Goal: Find specific page/section: Find specific page/section

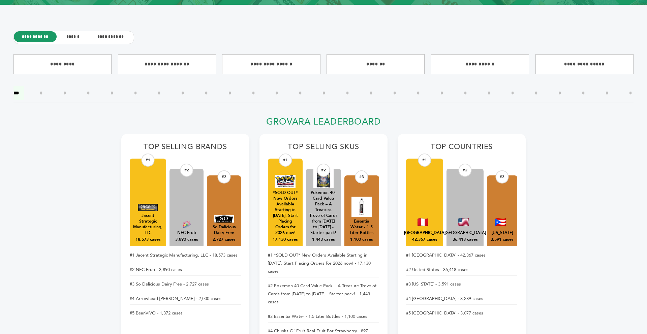
scroll to position [262, 0]
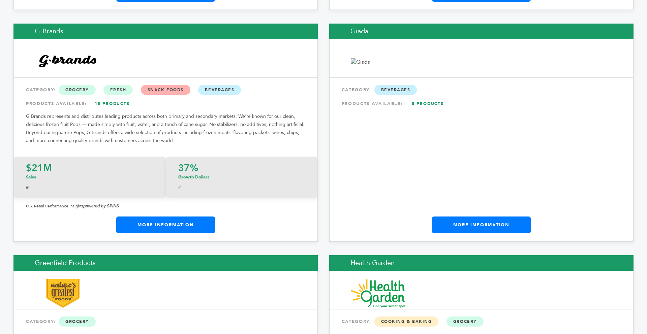
scroll to position [4211, 0]
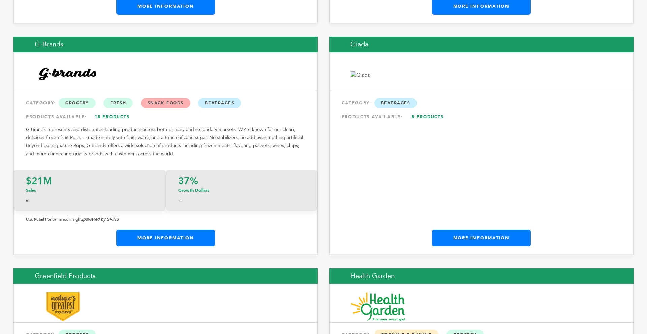
click at [191, 230] on link "More Information" at bounding box center [165, 238] width 99 height 17
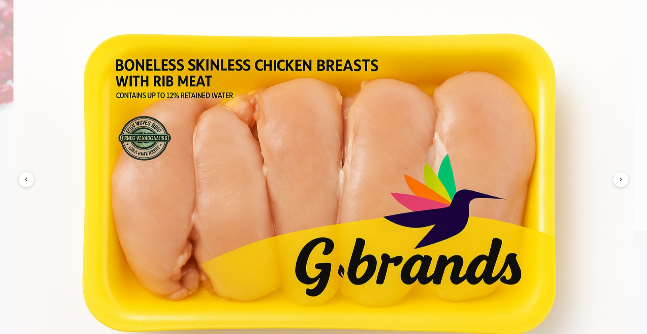
scroll to position [809, 0]
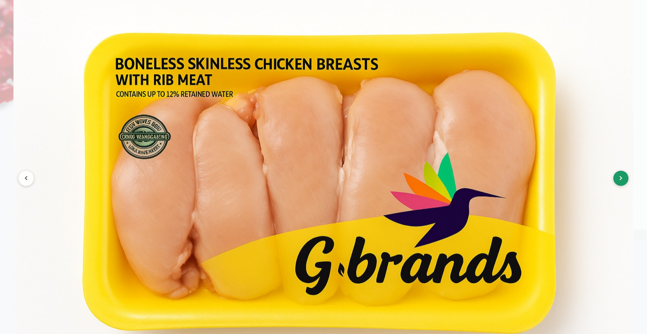
click at [619, 186] on button at bounding box center [621, 178] width 15 height 15
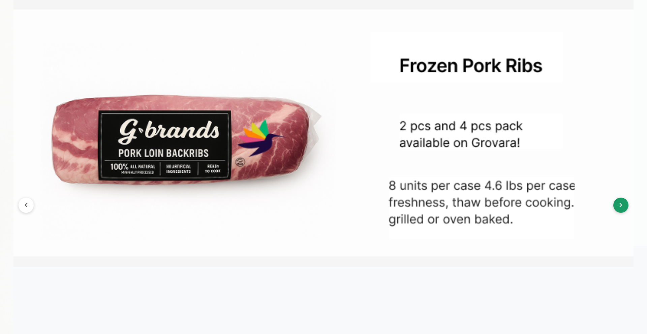
scroll to position [769, 0]
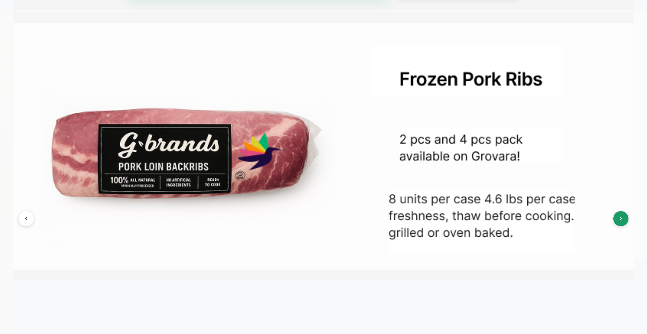
click at [617, 223] on button at bounding box center [621, 218] width 15 height 15
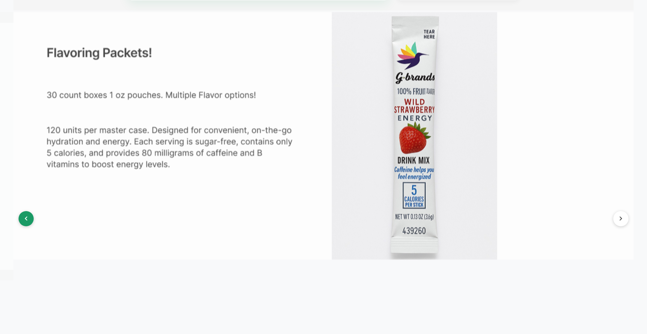
click at [28, 227] on button at bounding box center [26, 218] width 15 height 15
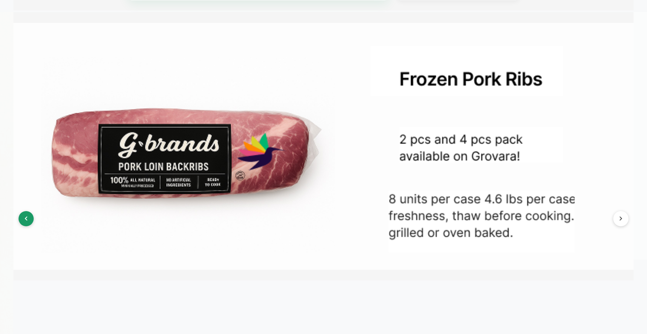
click at [28, 227] on button at bounding box center [26, 218] width 15 height 15
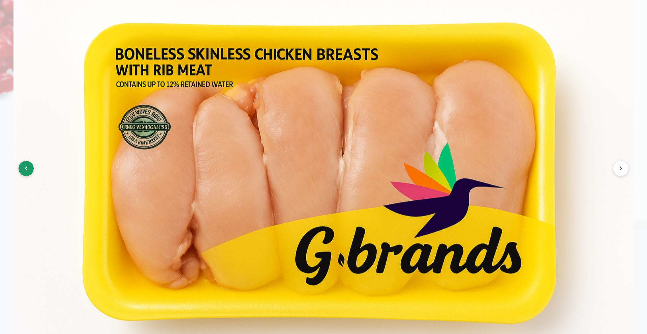
scroll to position [823, 0]
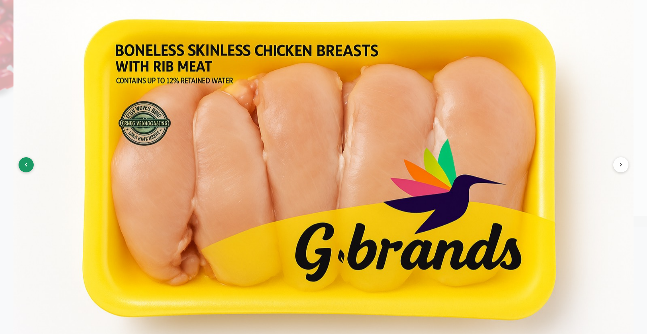
click at [30, 173] on button at bounding box center [26, 164] width 15 height 15
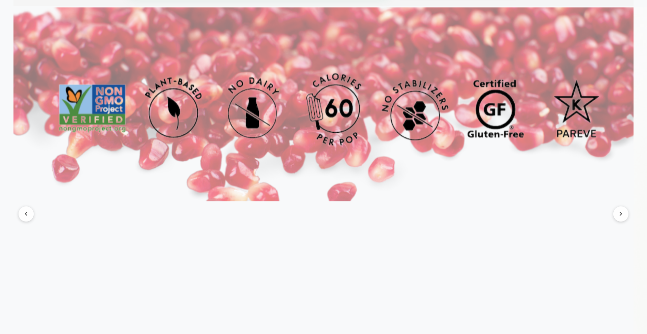
scroll to position [769, 0]
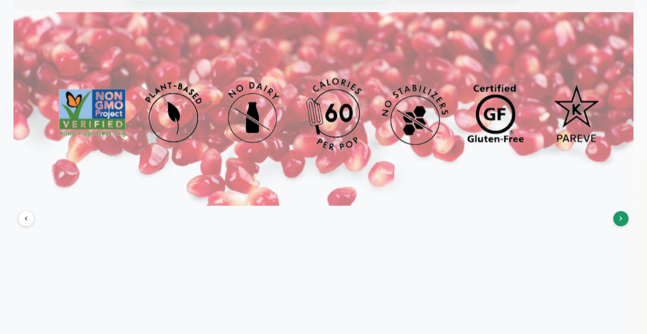
click at [624, 227] on button at bounding box center [621, 218] width 15 height 15
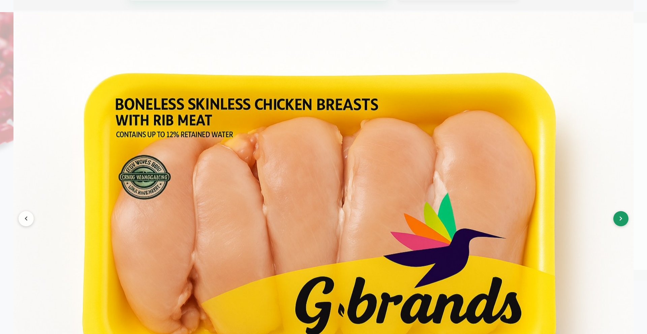
click at [624, 227] on button at bounding box center [621, 218] width 15 height 15
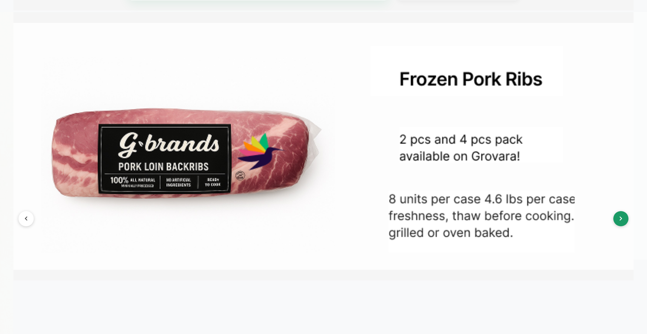
click at [624, 227] on button at bounding box center [621, 218] width 15 height 15
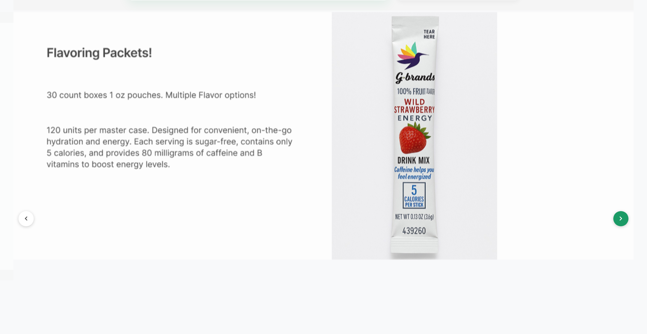
click at [624, 227] on button at bounding box center [621, 218] width 15 height 15
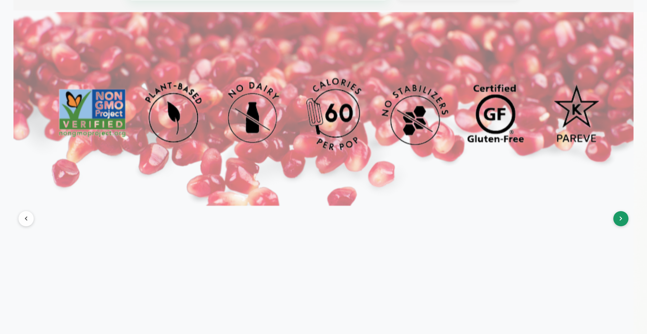
click at [624, 227] on button at bounding box center [621, 218] width 15 height 15
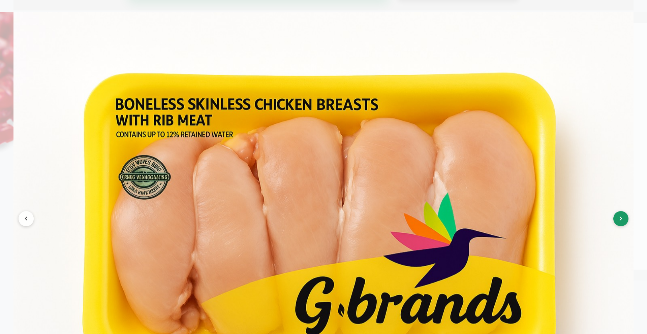
click at [624, 227] on button at bounding box center [621, 218] width 15 height 15
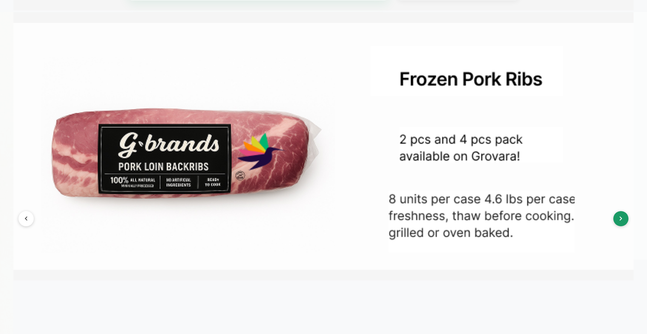
click at [624, 227] on button at bounding box center [621, 218] width 15 height 15
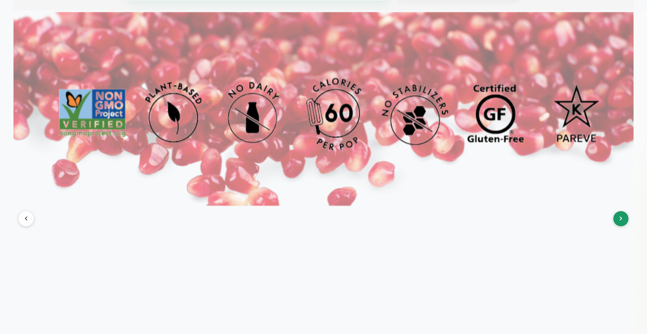
click at [624, 227] on button at bounding box center [621, 218] width 15 height 15
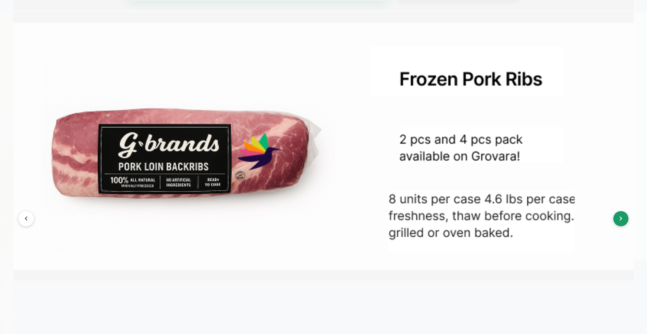
click at [624, 227] on button at bounding box center [621, 218] width 15 height 15
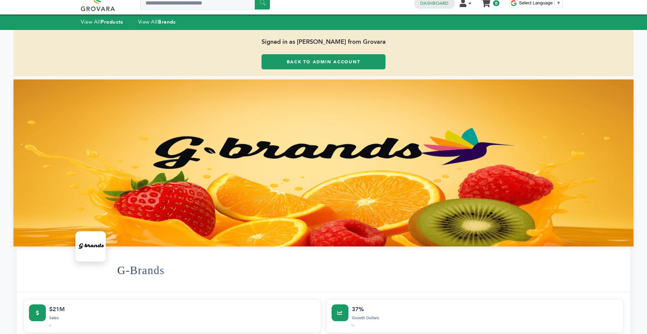
scroll to position [0, 0]
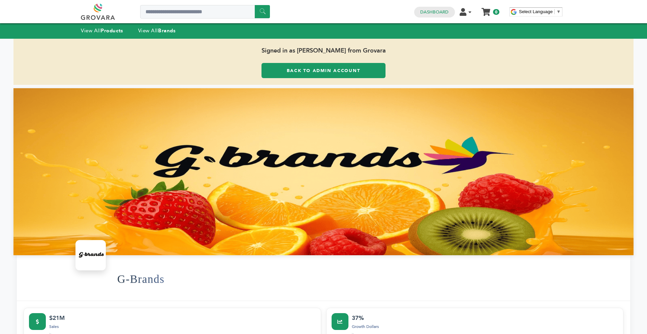
click at [288, 65] on link "Back to Admin Account" at bounding box center [324, 70] width 124 height 15
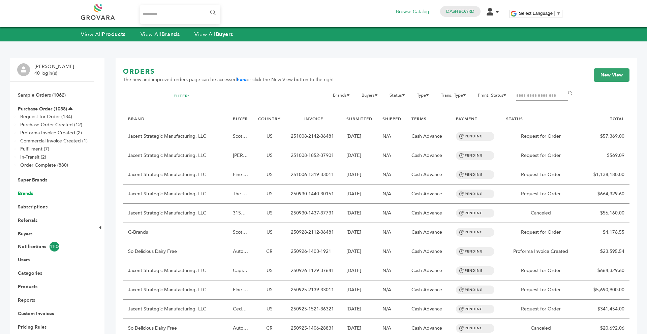
click at [29, 195] on link "Brands" at bounding box center [25, 193] width 15 height 6
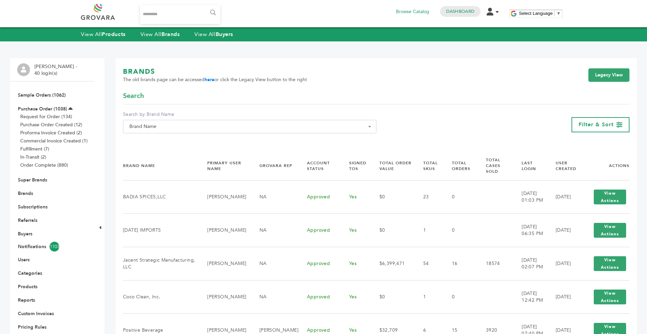
click at [175, 130] on span "Brand Name" at bounding box center [250, 126] width 246 height 9
click at [162, 143] on input "Search" at bounding box center [250, 139] width 250 height 8
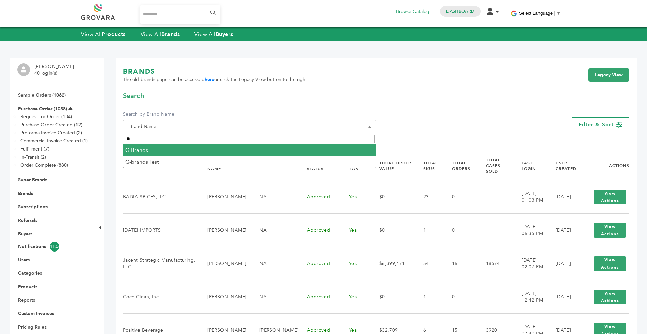
type input "**"
select select "********"
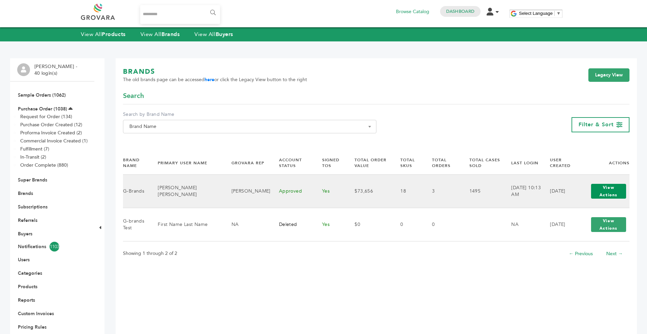
click at [607, 194] on button "View Actions" at bounding box center [608, 191] width 35 height 15
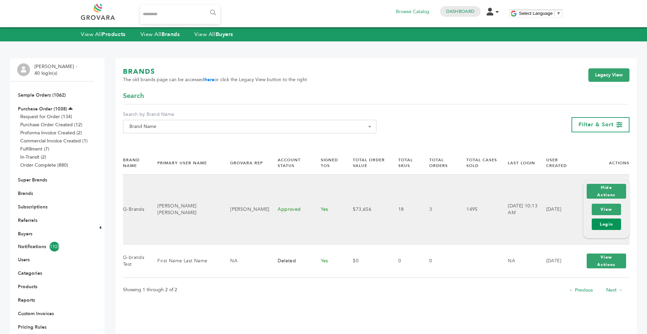
click at [603, 219] on link "Login" at bounding box center [606, 224] width 29 height 11
